Goal: Information Seeking & Learning: Learn about a topic

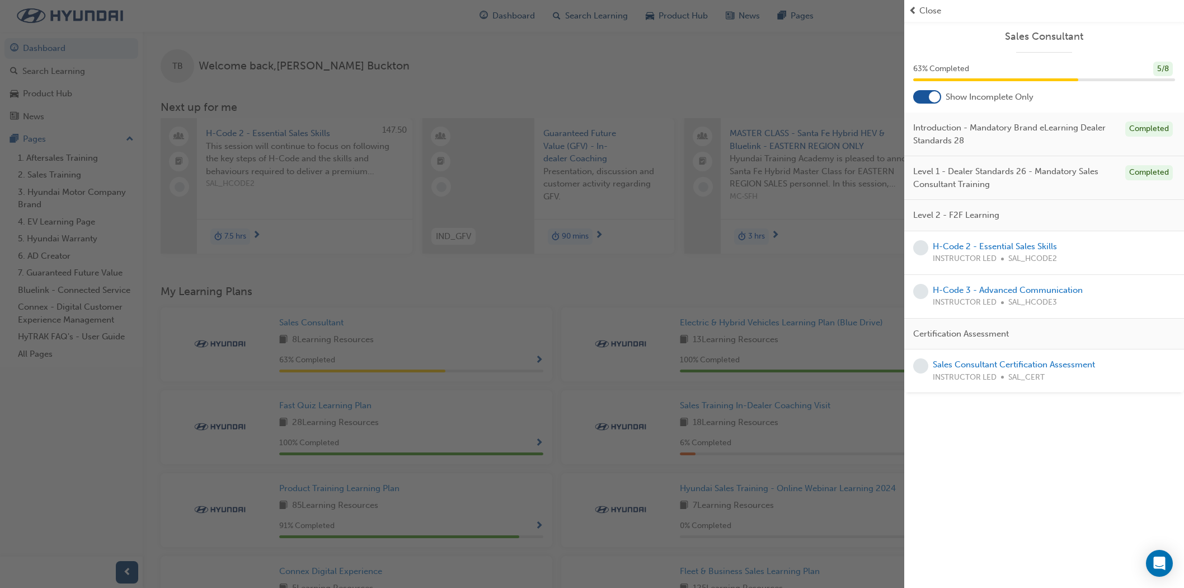
scroll to position [183, 0]
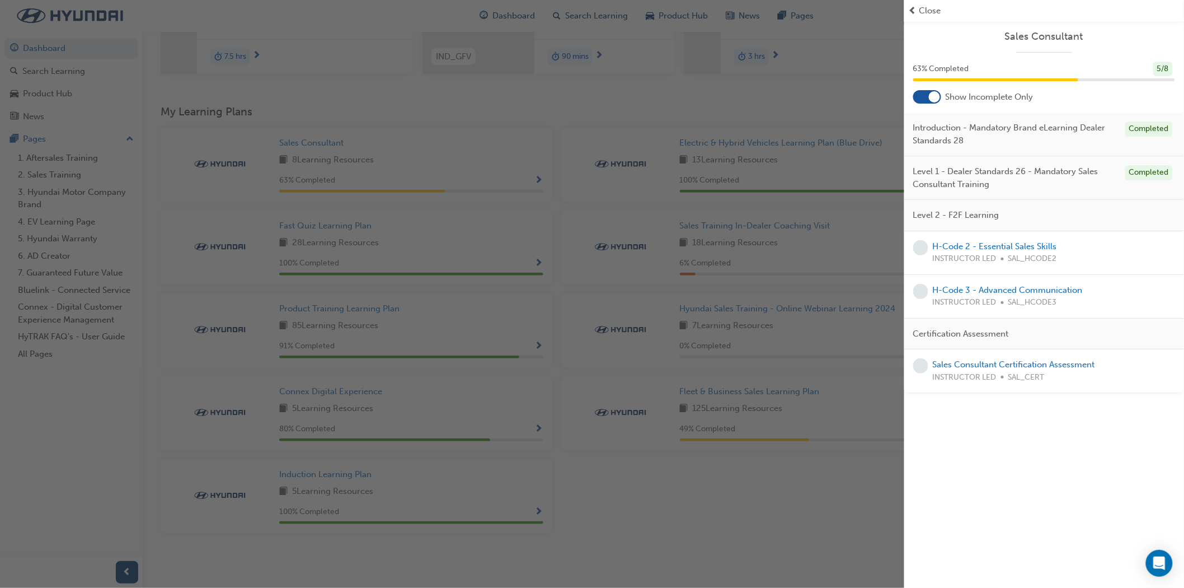
click at [836, 212] on div "button" at bounding box center [452, 294] width 905 height 588
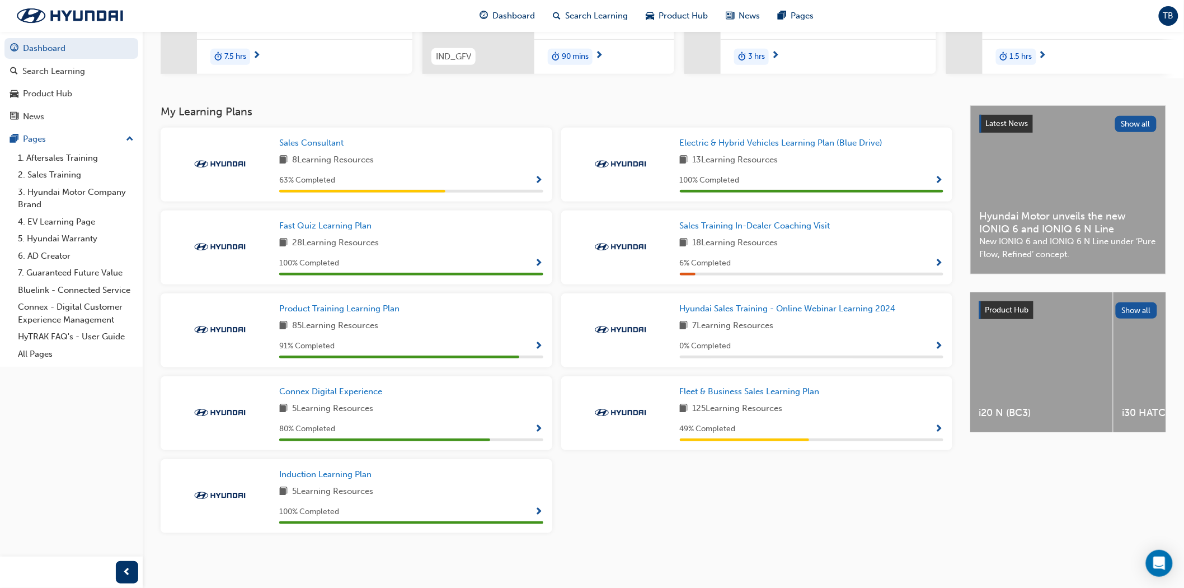
click at [540, 178] on span "Show Progress" at bounding box center [539, 181] width 8 height 10
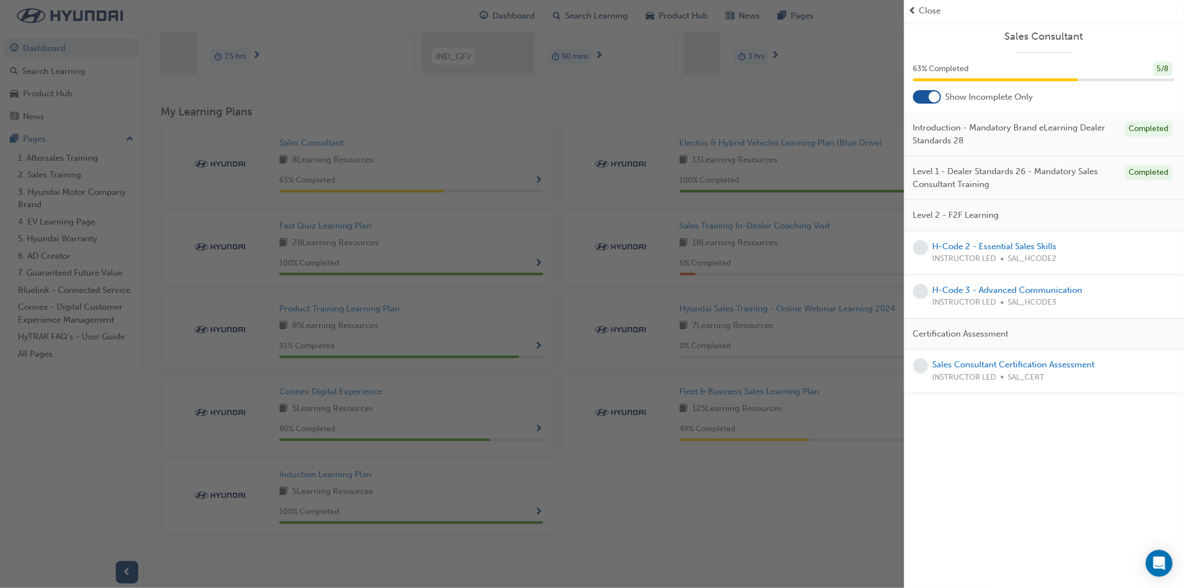
click at [842, 332] on div "button" at bounding box center [452, 294] width 905 height 588
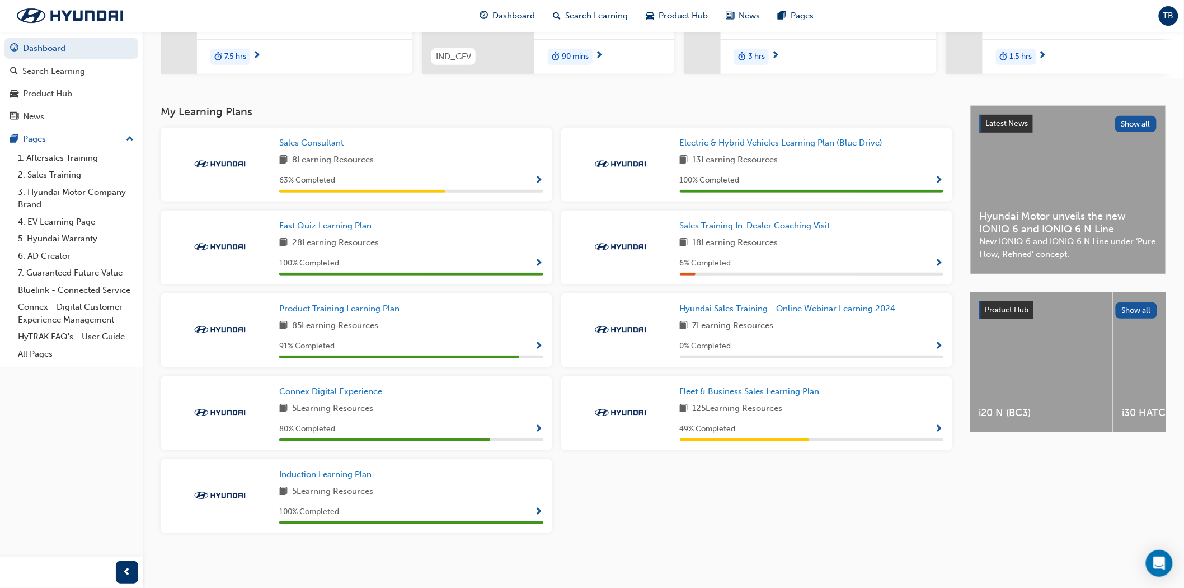
click at [942, 429] on span "Show Progress" at bounding box center [939, 429] width 8 height 10
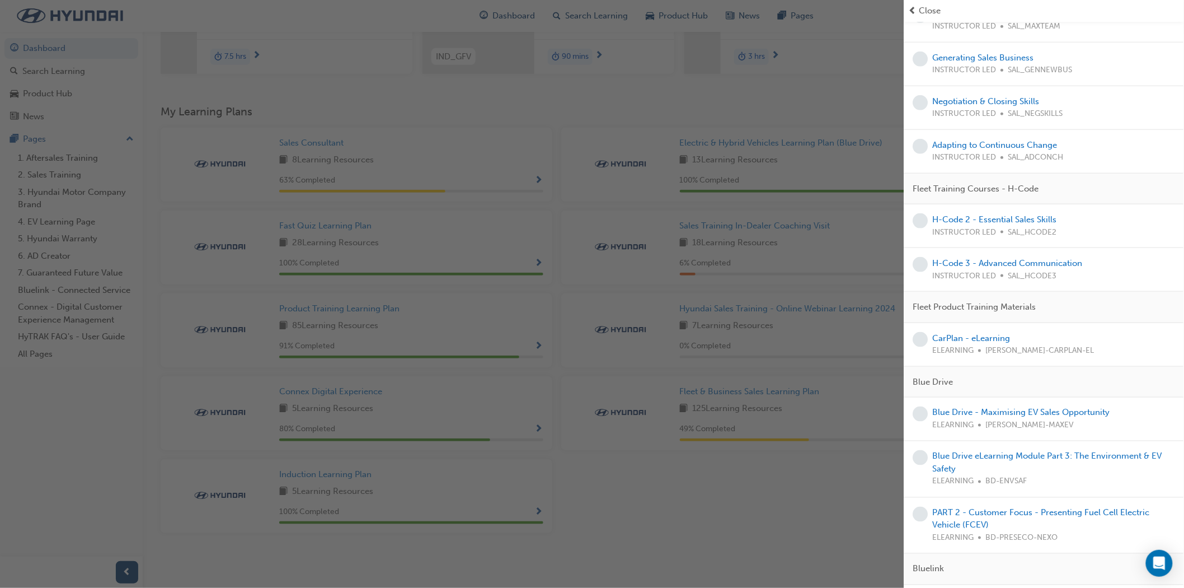
scroll to position [497, 0]
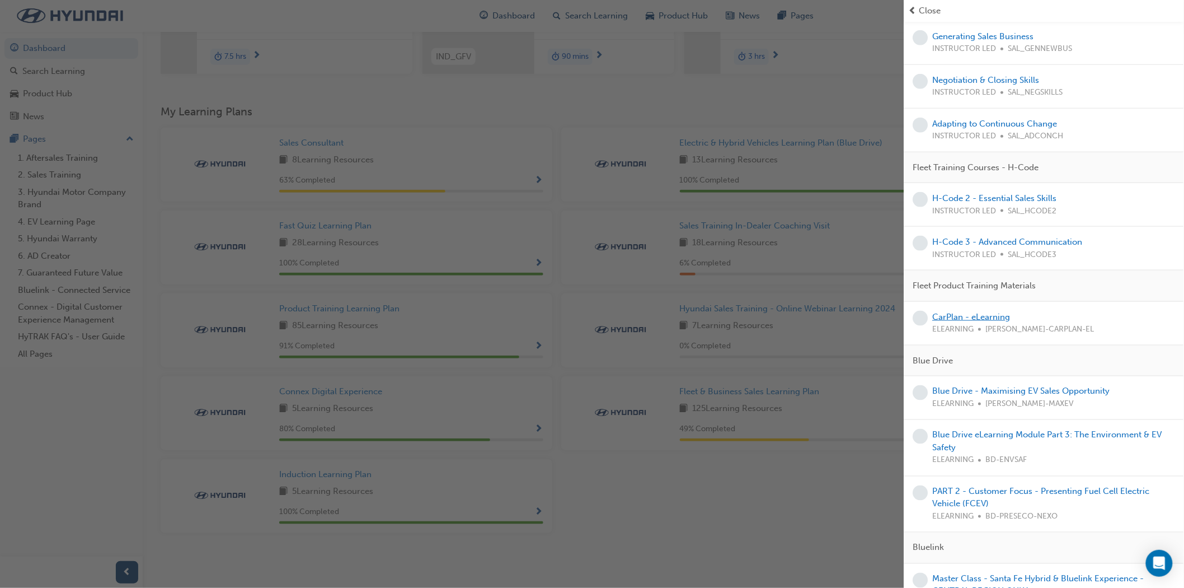
click at [995, 316] on link "CarPlan - eLearning" at bounding box center [972, 317] width 78 height 10
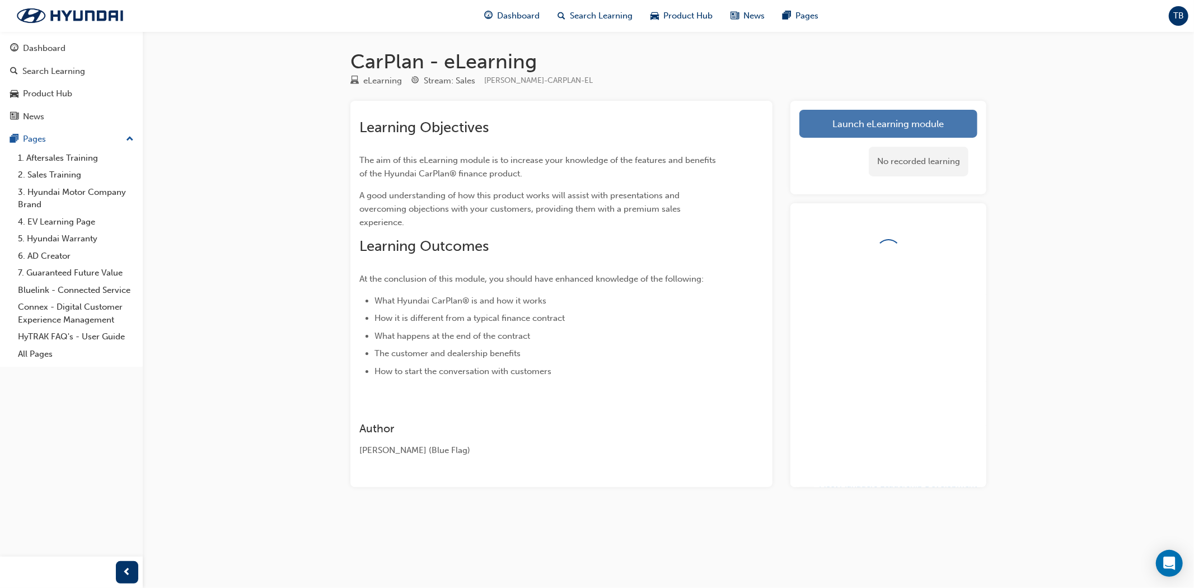
click at [887, 120] on link "Launch eLearning module" at bounding box center [888, 124] width 178 height 28
